Goal: Task Accomplishment & Management: Use online tool/utility

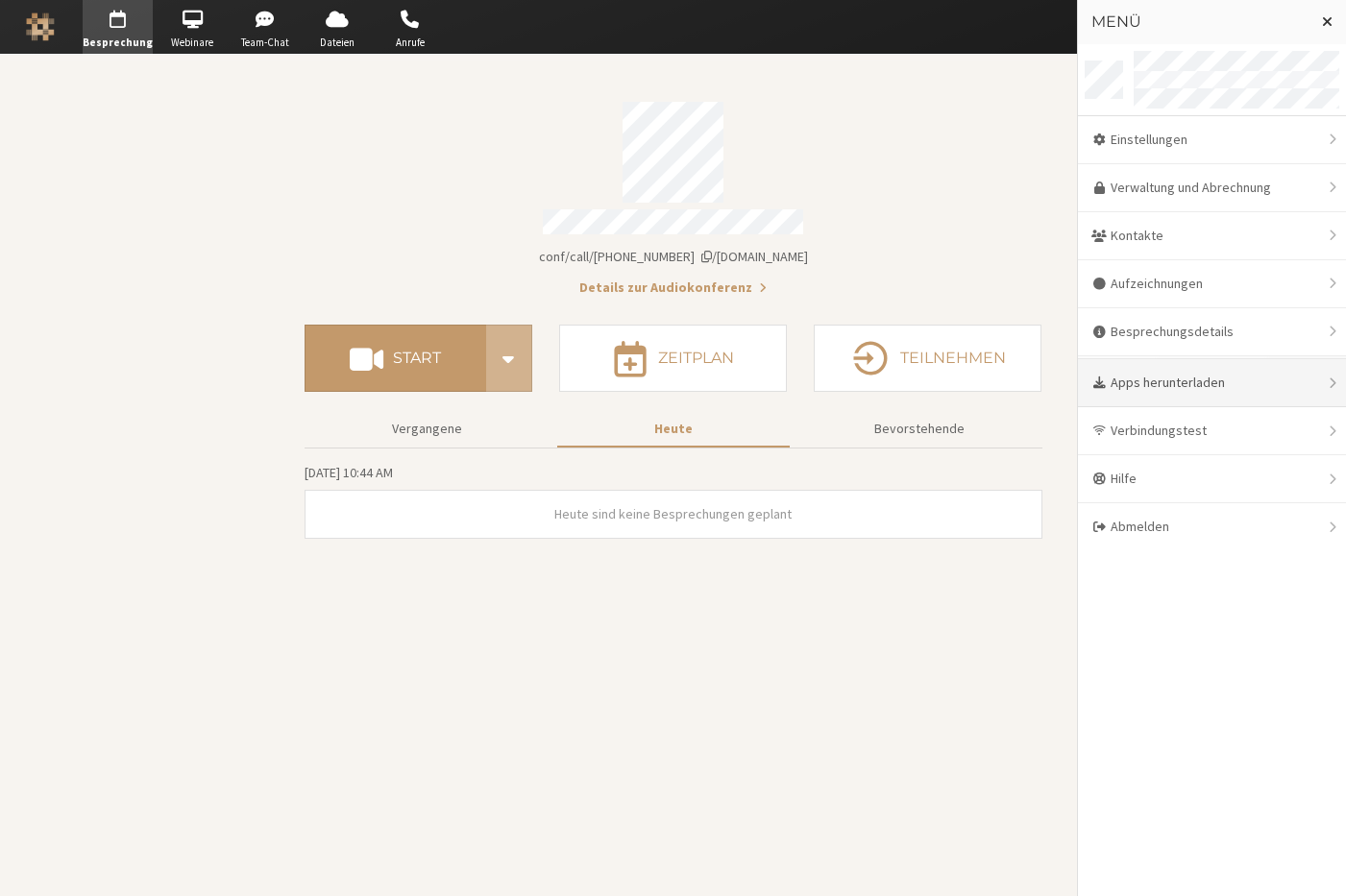
click at [1212, 387] on div "Apps herunterladen" at bounding box center [1211, 382] width 268 height 48
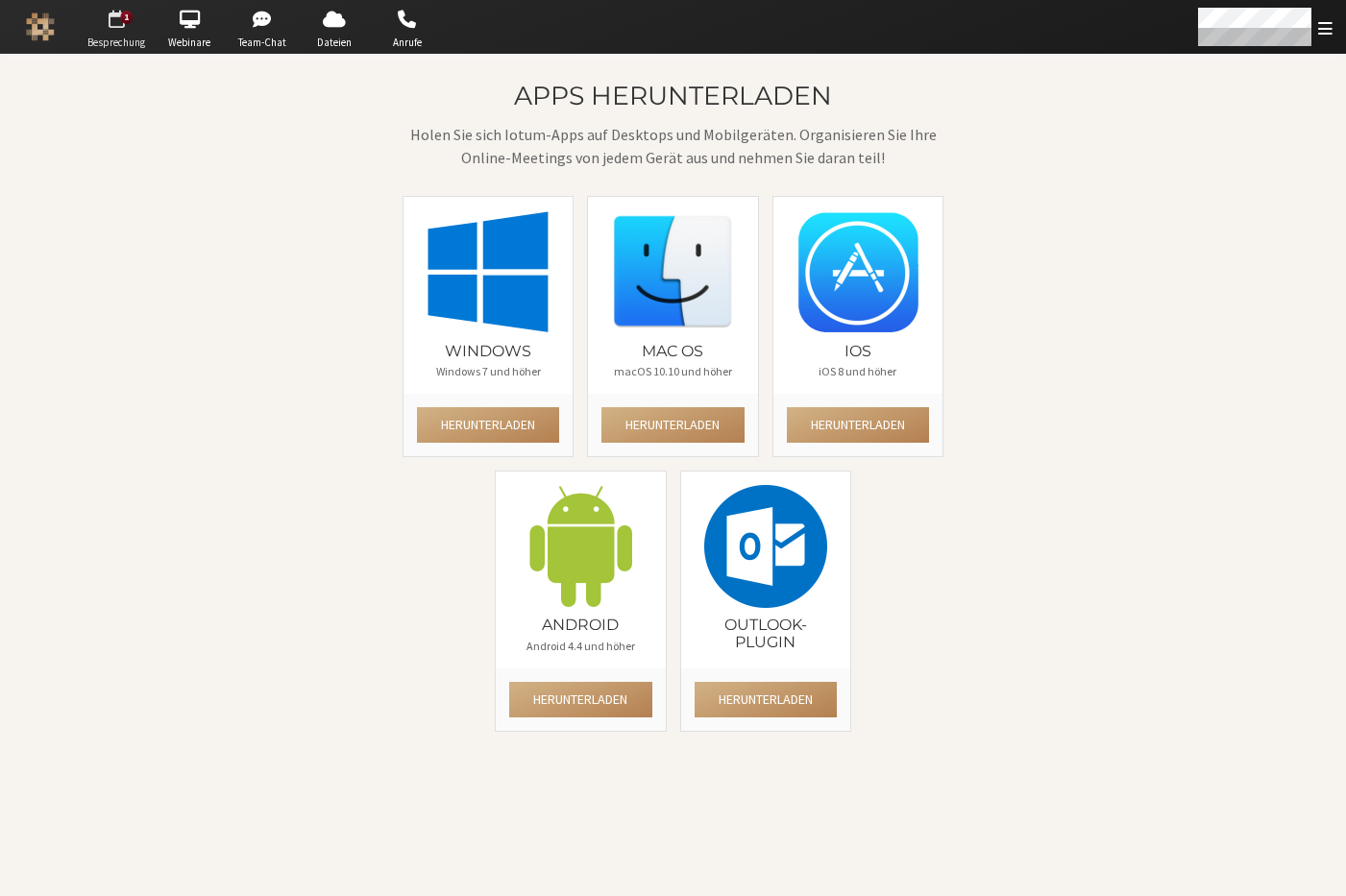
click at [135, 4] on button "1 Go to Besprechung" at bounding box center [116, 26] width 68 height 54
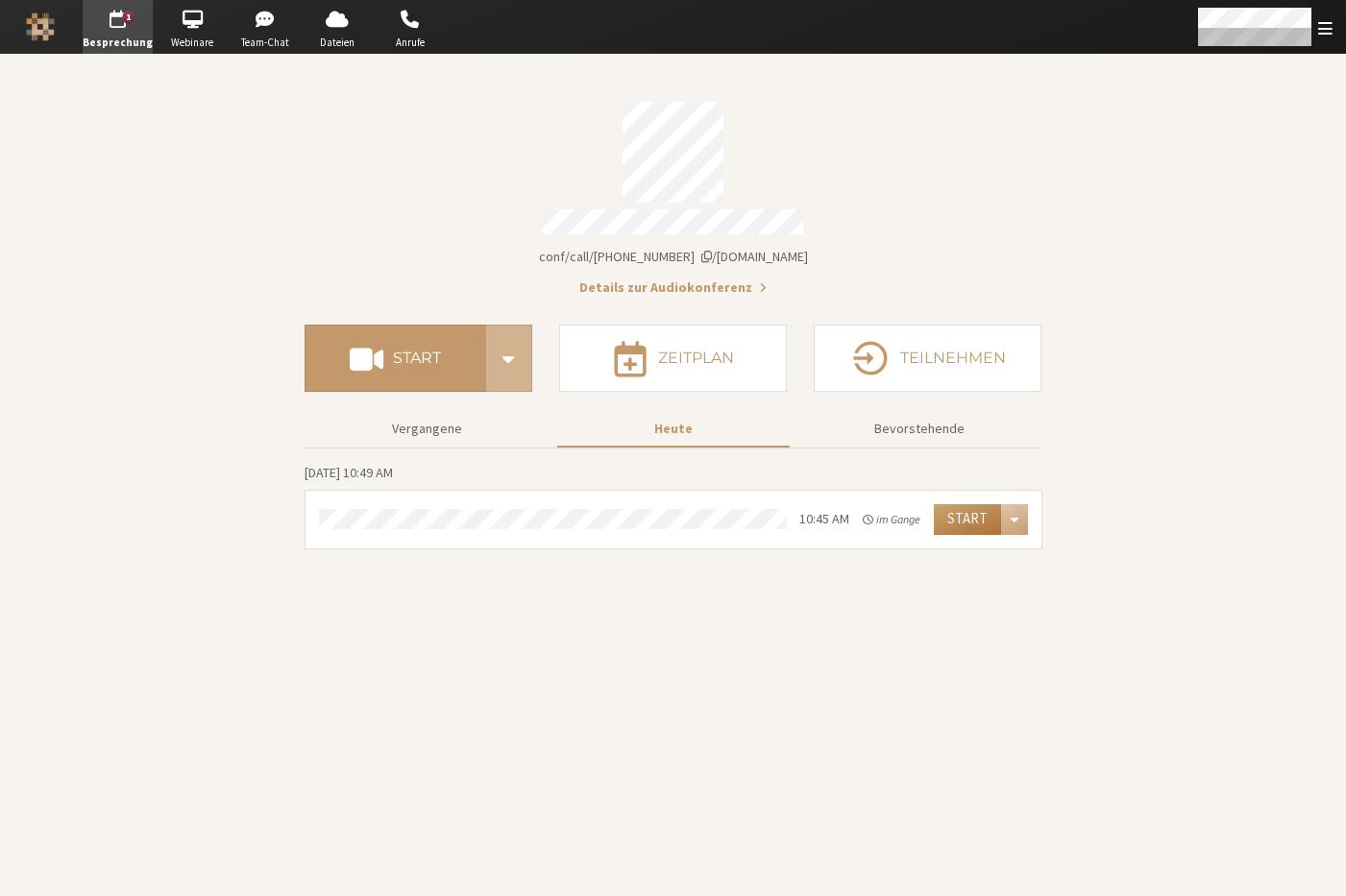
click at [961, 506] on button "Start" at bounding box center [967, 519] width 68 height 30
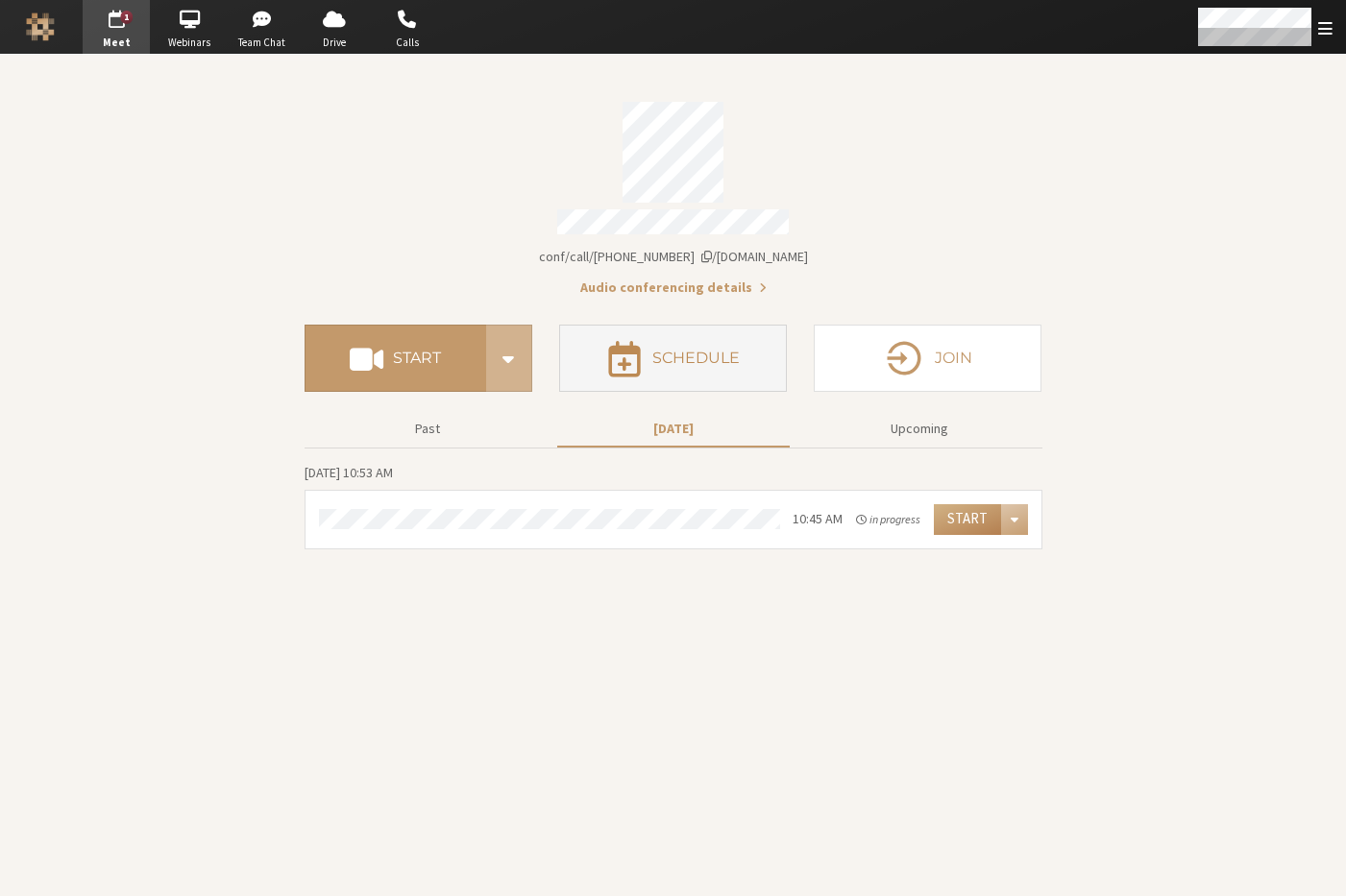
click at [689, 361] on button "Schedule" at bounding box center [673, 358] width 227 height 68
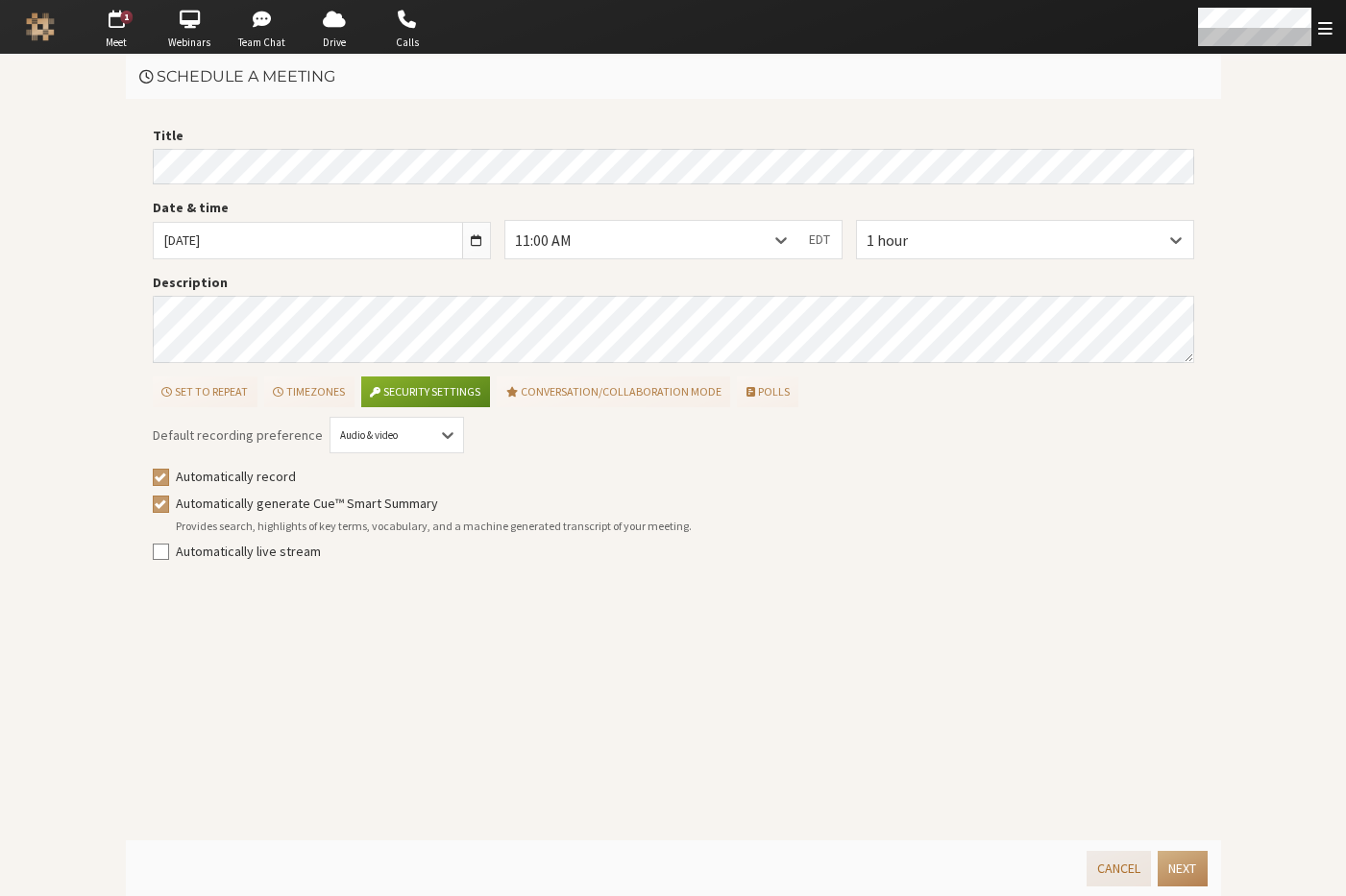
click at [1118, 874] on button "Cancel" at bounding box center [1119, 869] width 65 height 35
